Goal: Find specific page/section: Find specific page/section

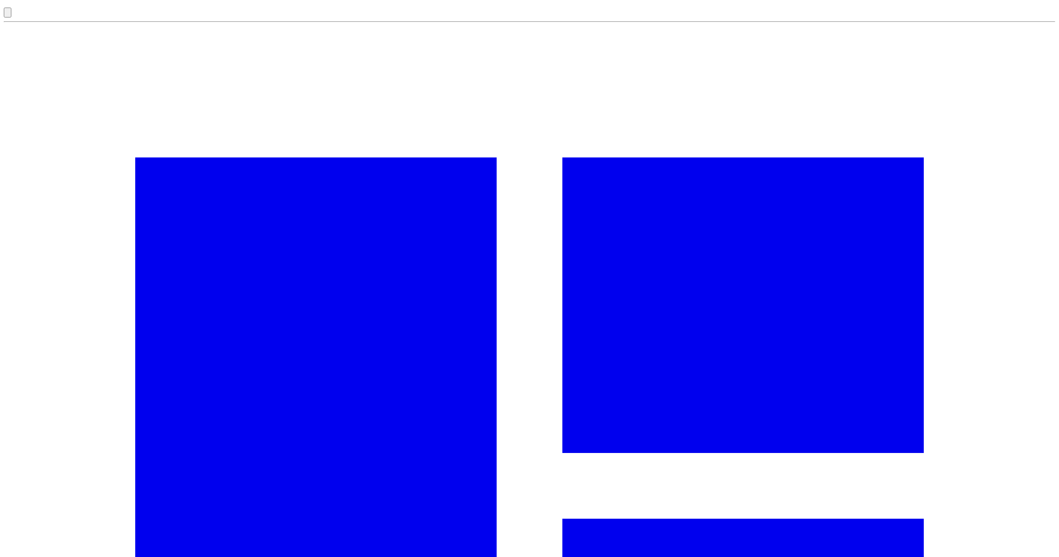
scroll to position [13, 0]
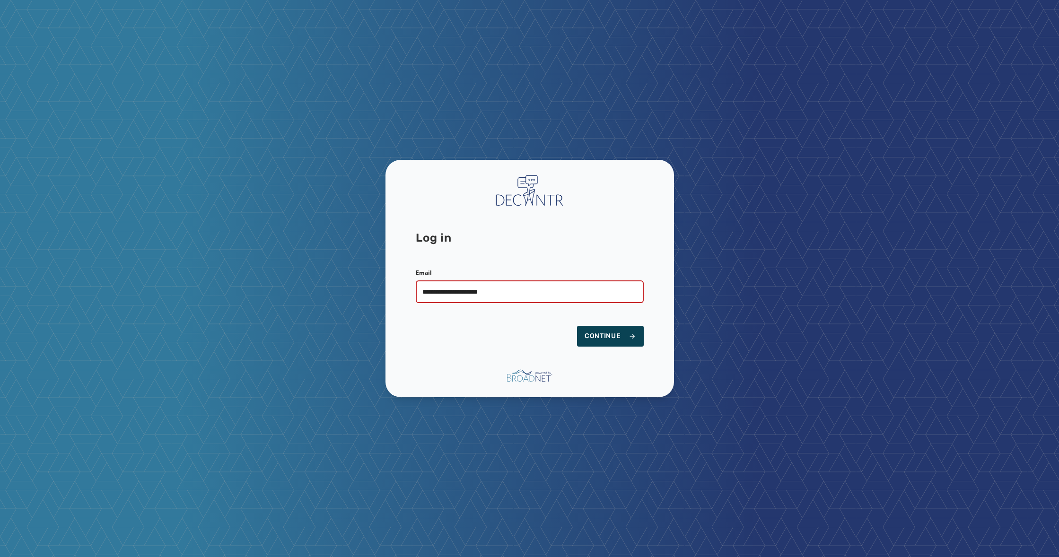
type input "**********"
click at [605, 340] on span "Continue" at bounding box center [611, 336] width 52 height 9
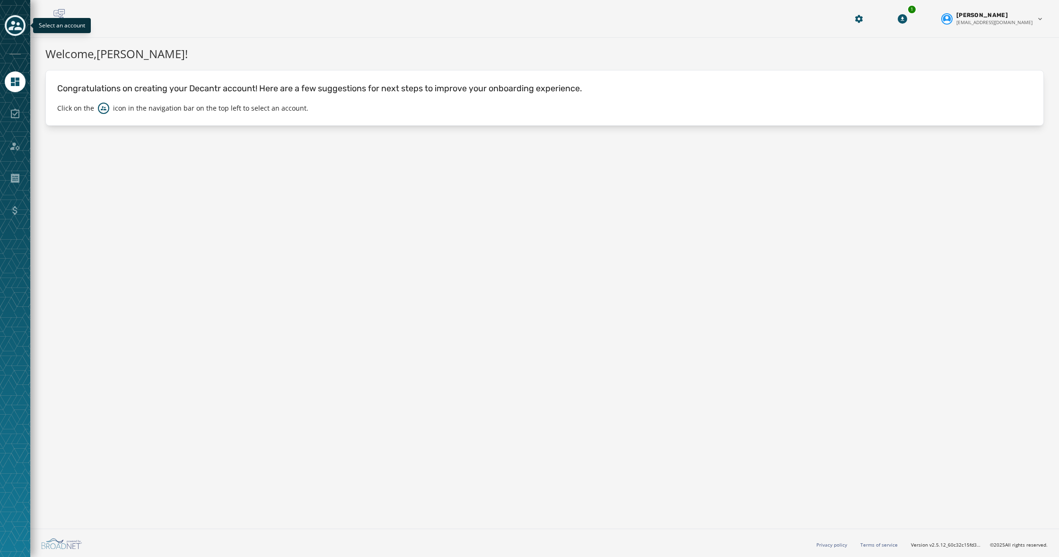
click at [16, 28] on icon "Toggle account select drawer" at bounding box center [15, 25] width 13 height 9
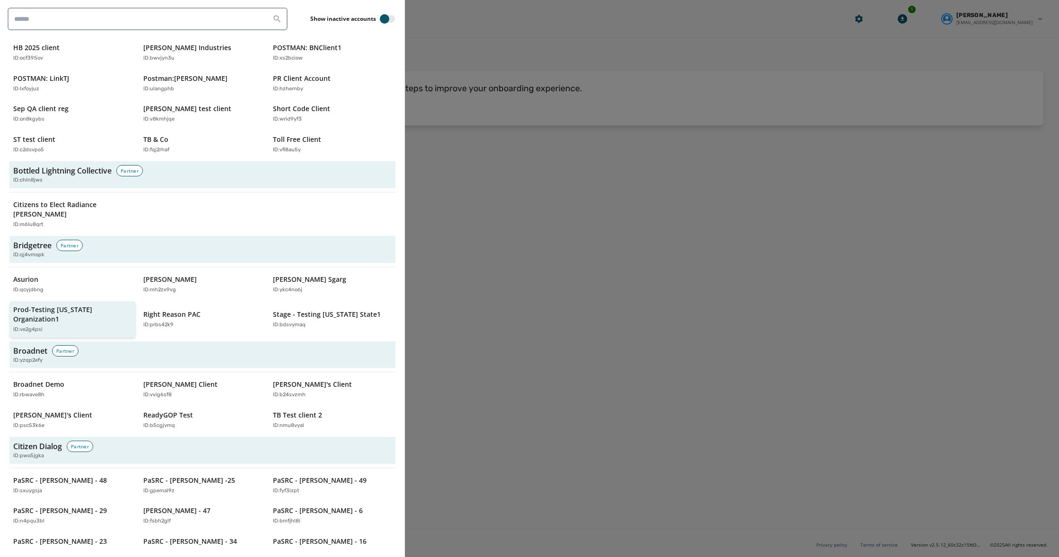
scroll to position [278, 0]
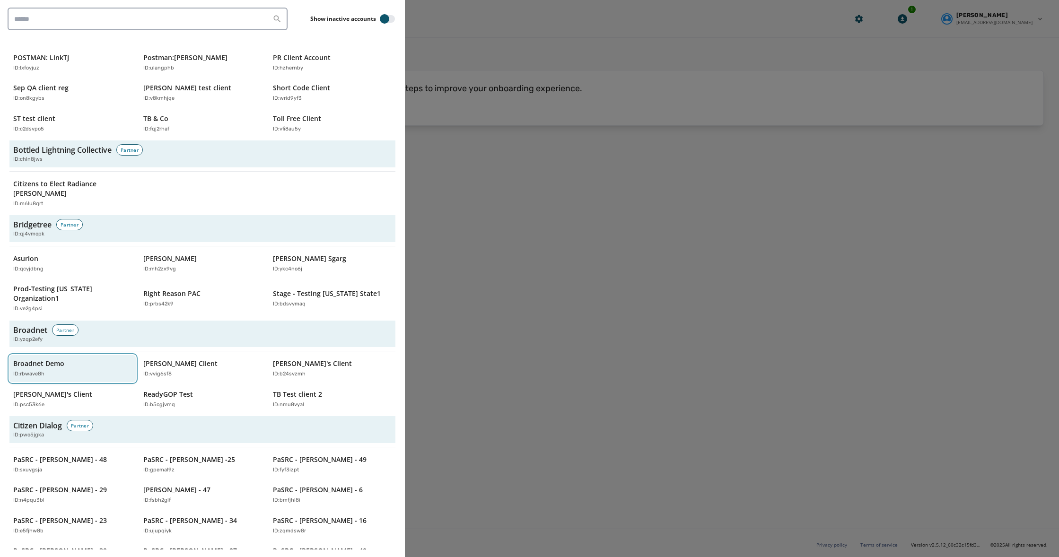
click at [65, 359] on div "Broadnet Demo ID: rbwave8h" at bounding box center [67, 368] width 109 height 19
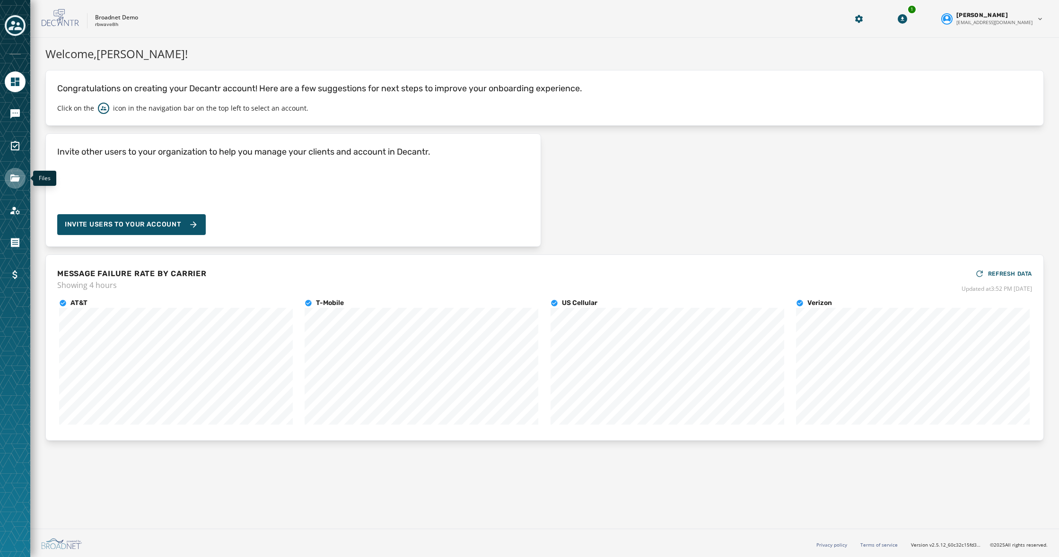
click at [13, 169] on link "Navigate to Files" at bounding box center [15, 178] width 21 height 21
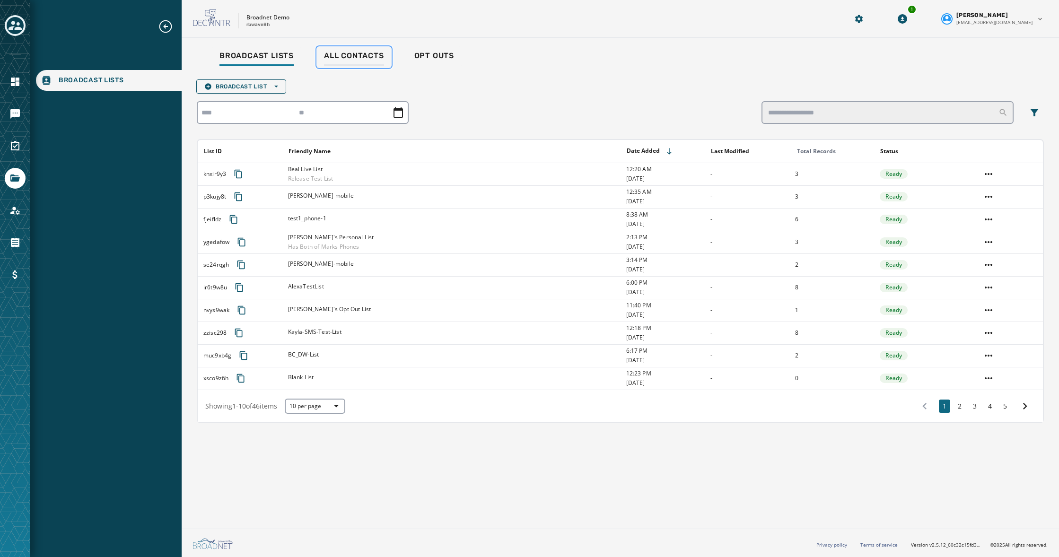
click at [367, 55] on span "All Contacts" at bounding box center [354, 55] width 60 height 9
